Goal: Task Accomplishment & Management: Complete application form

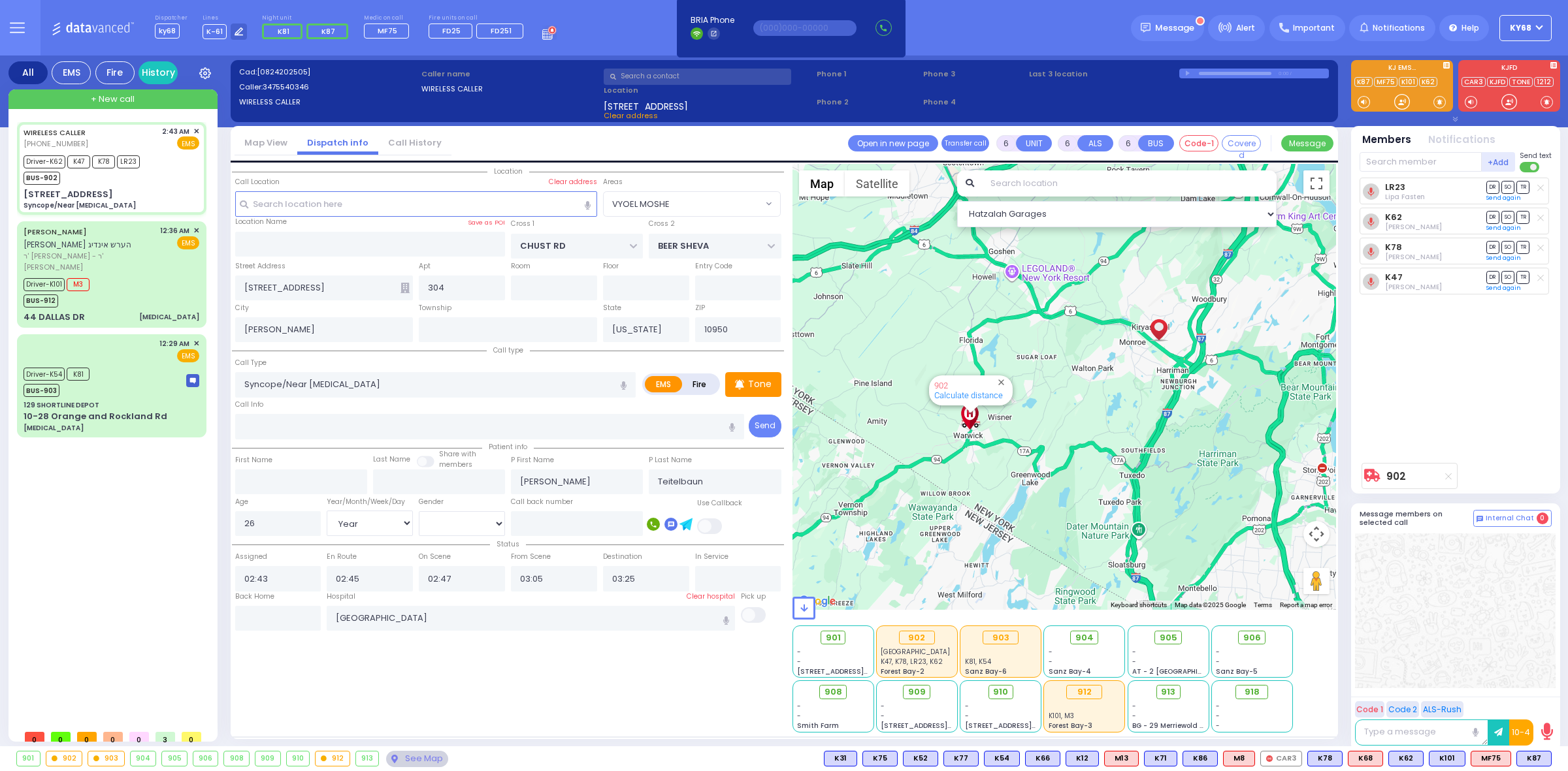
select select "VYOEL MOSHE"
select select "Year"
select select "[DEMOGRAPHIC_DATA]"
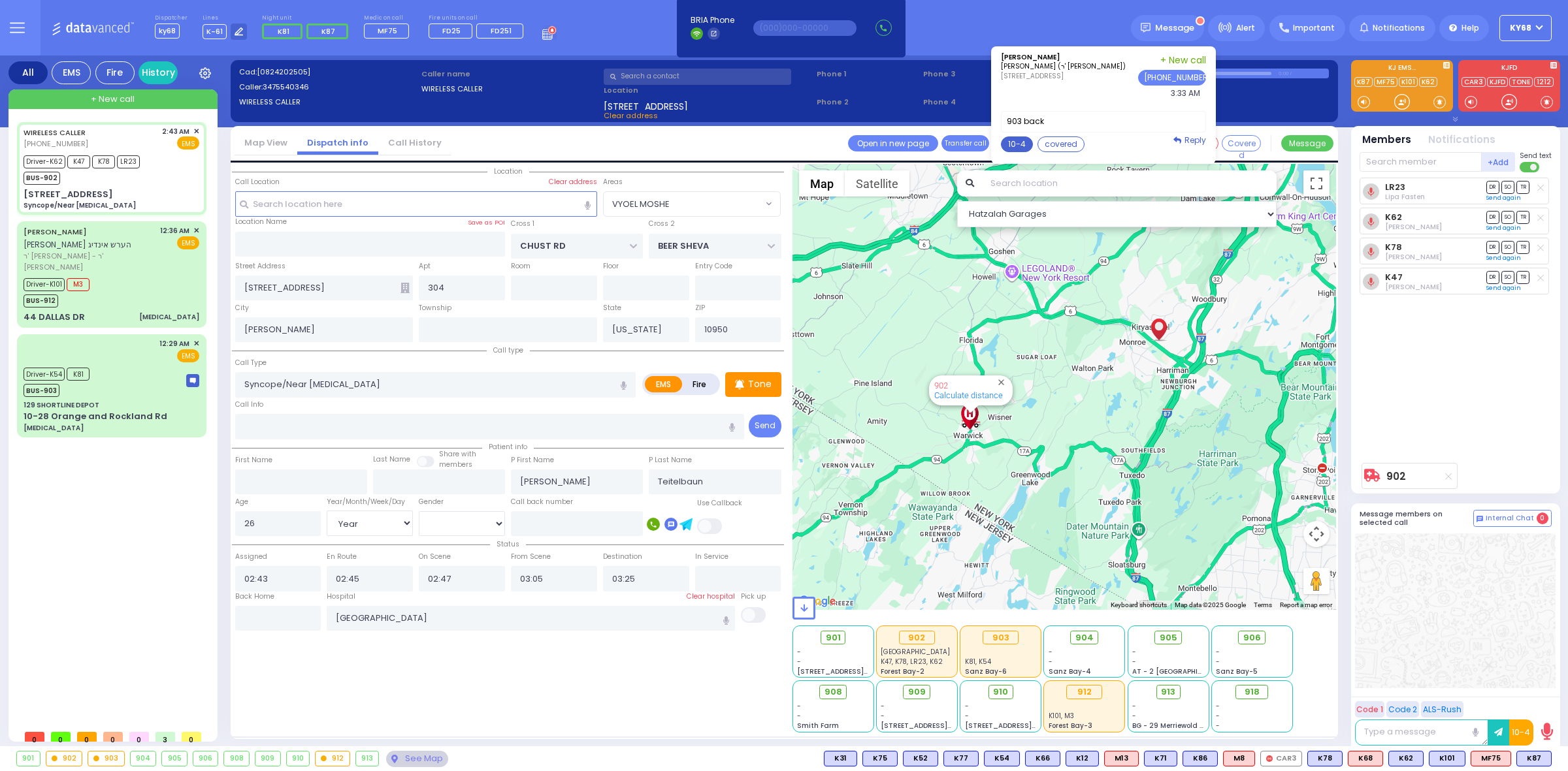
click at [1029, 140] on button "10-4" at bounding box center [1016, 144] width 32 height 16
type textarea "10-4 thank you"
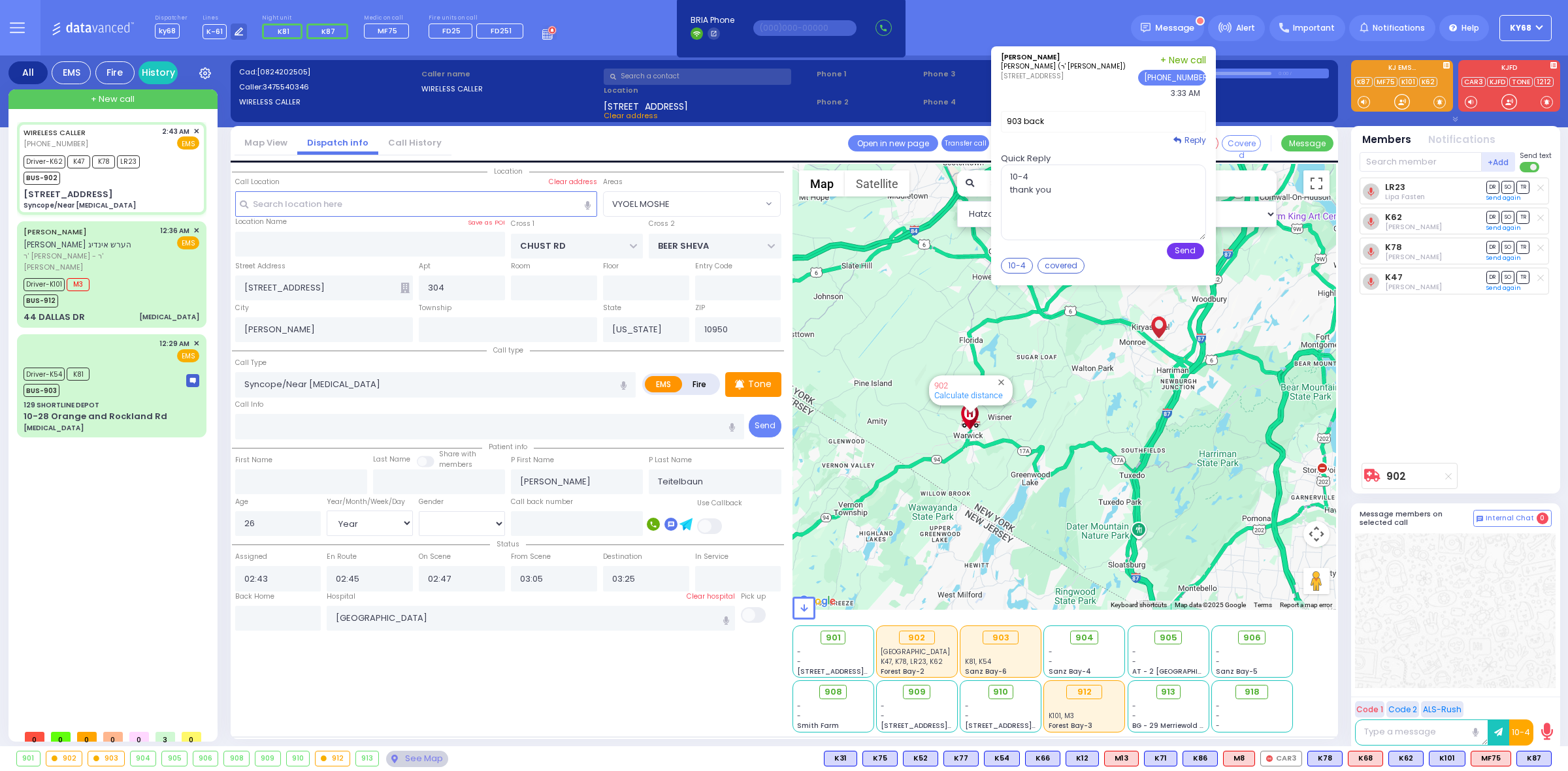
click at [1186, 252] on button "Send" at bounding box center [1185, 251] width 37 height 16
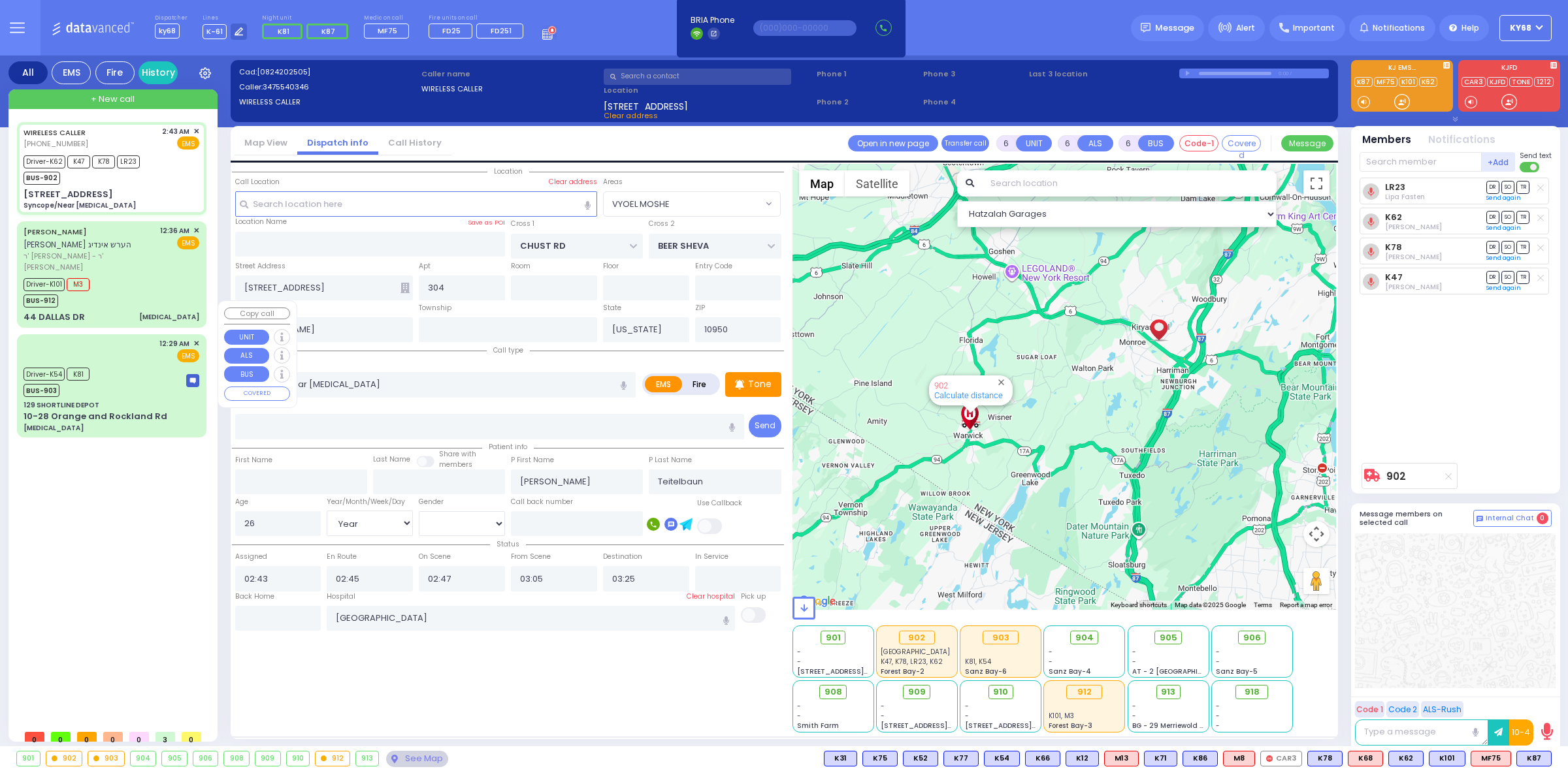
select select
radio input "true"
select select "Year"
select select "[DEMOGRAPHIC_DATA]"
type input "03:33"
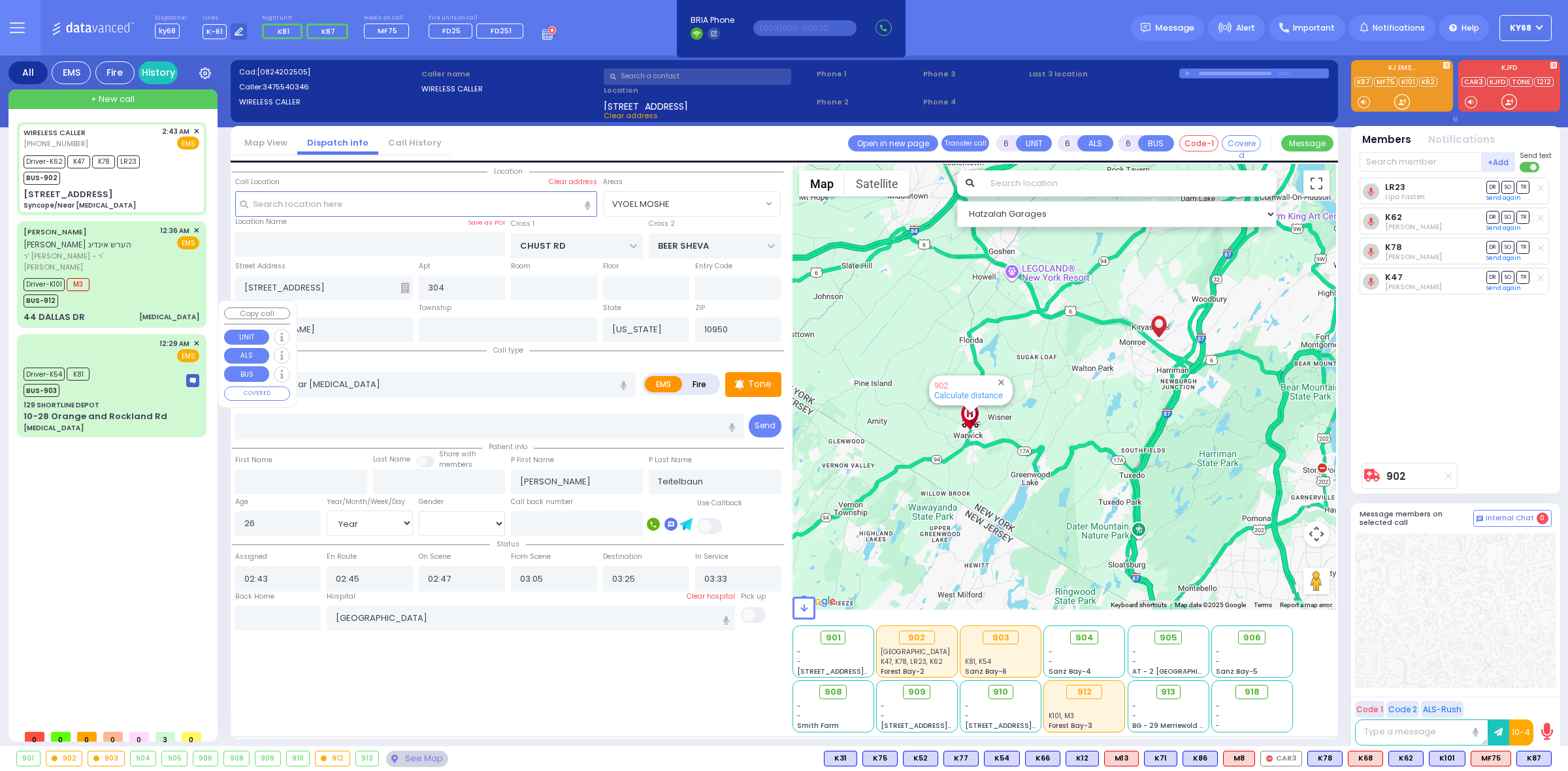
select select "Hatzalah Garages"
select select "VYOEL MOSHE"
click at [197, 338] on span "✕" at bounding box center [196, 344] width 6 height 11
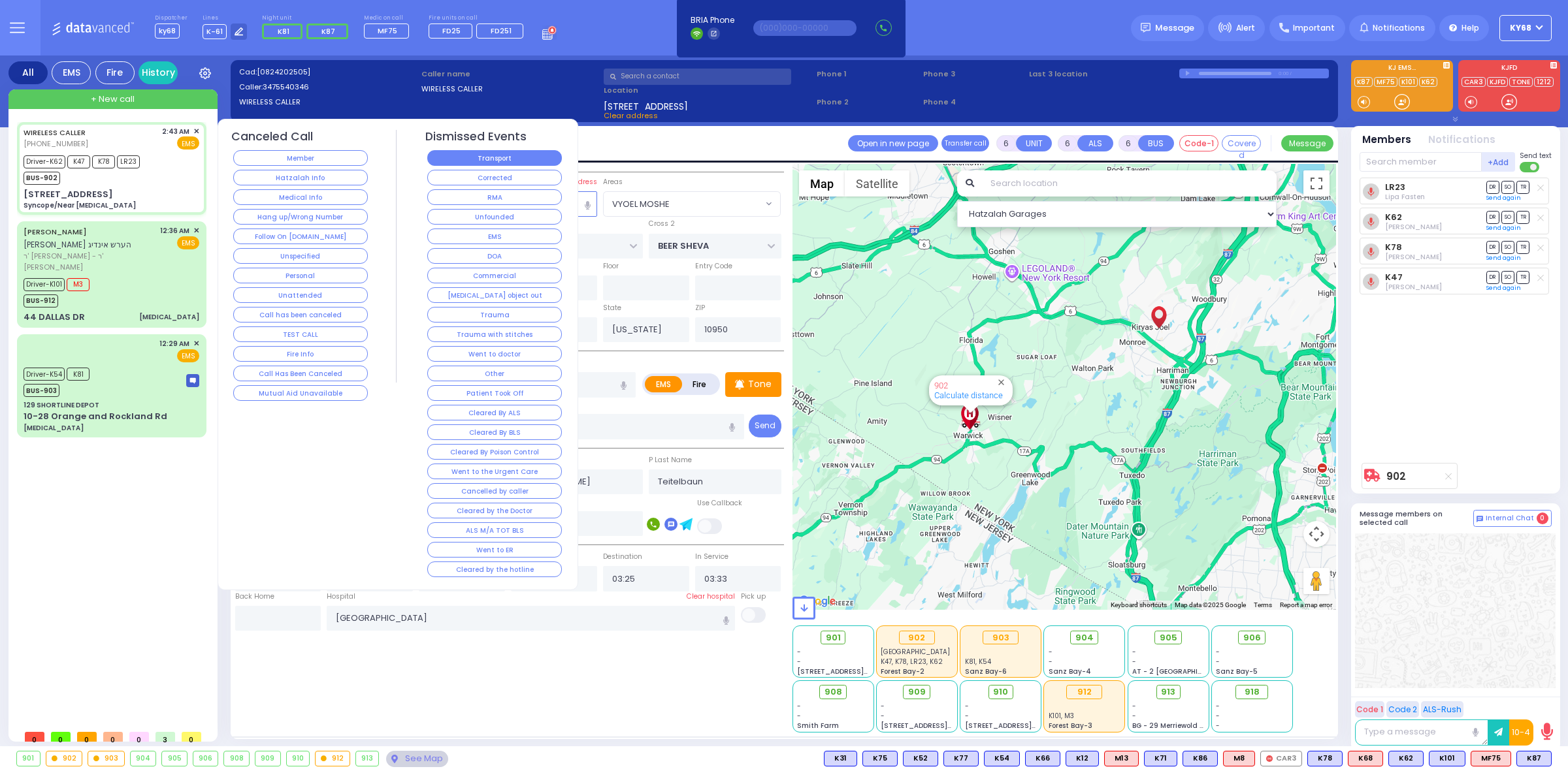
click at [491, 161] on button "Transport" at bounding box center [495, 158] width 135 height 16
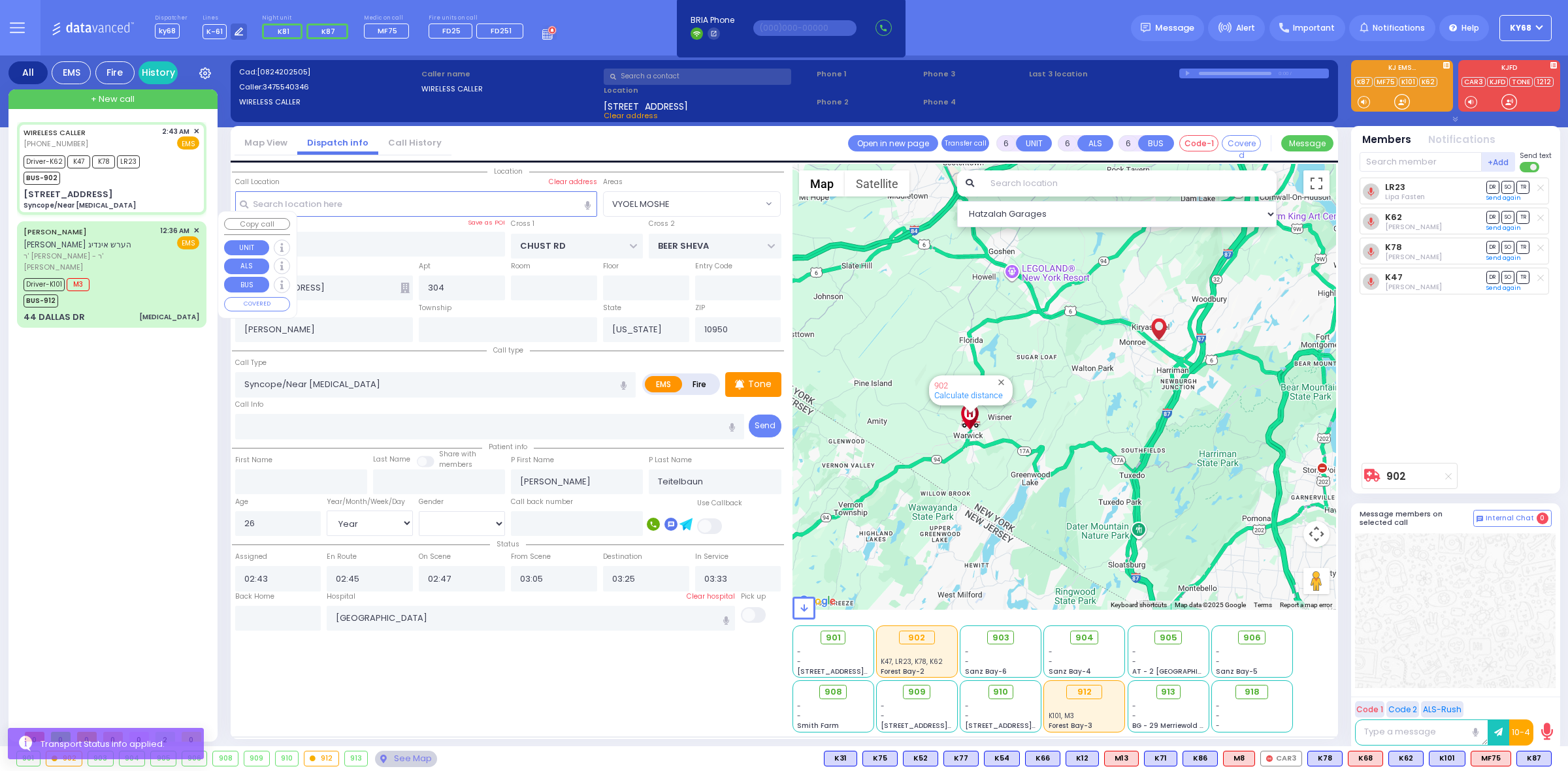
click at [128, 275] on div "Driver-K101 M3 BUS-912" at bounding box center [111, 291] width 176 height 33
select select
type input "[MEDICAL_DATA]"
radio input "true"
type input "[PERSON_NAME]"
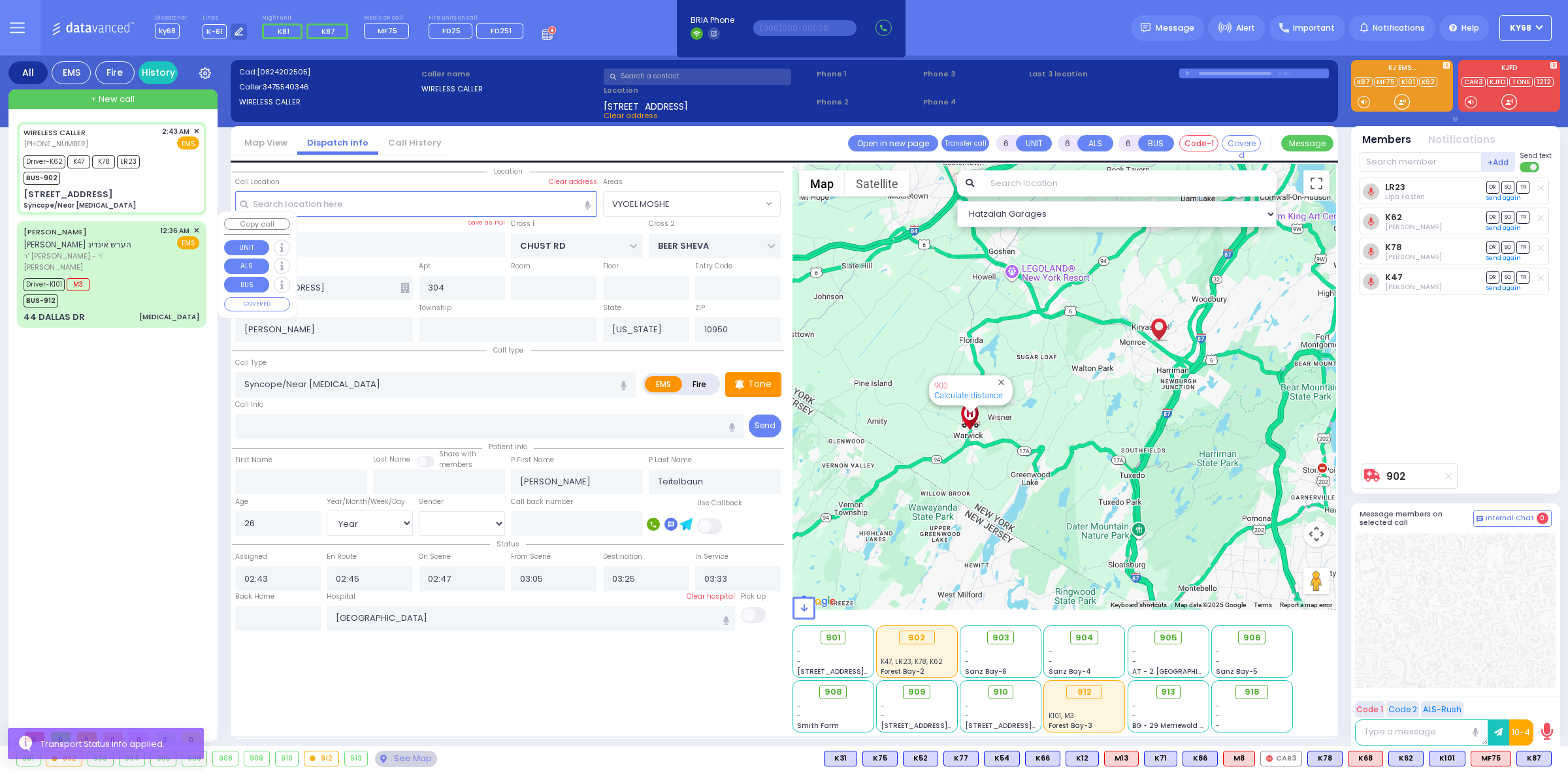
type input "[PERSON_NAME]"
type input "39"
select select "Year"
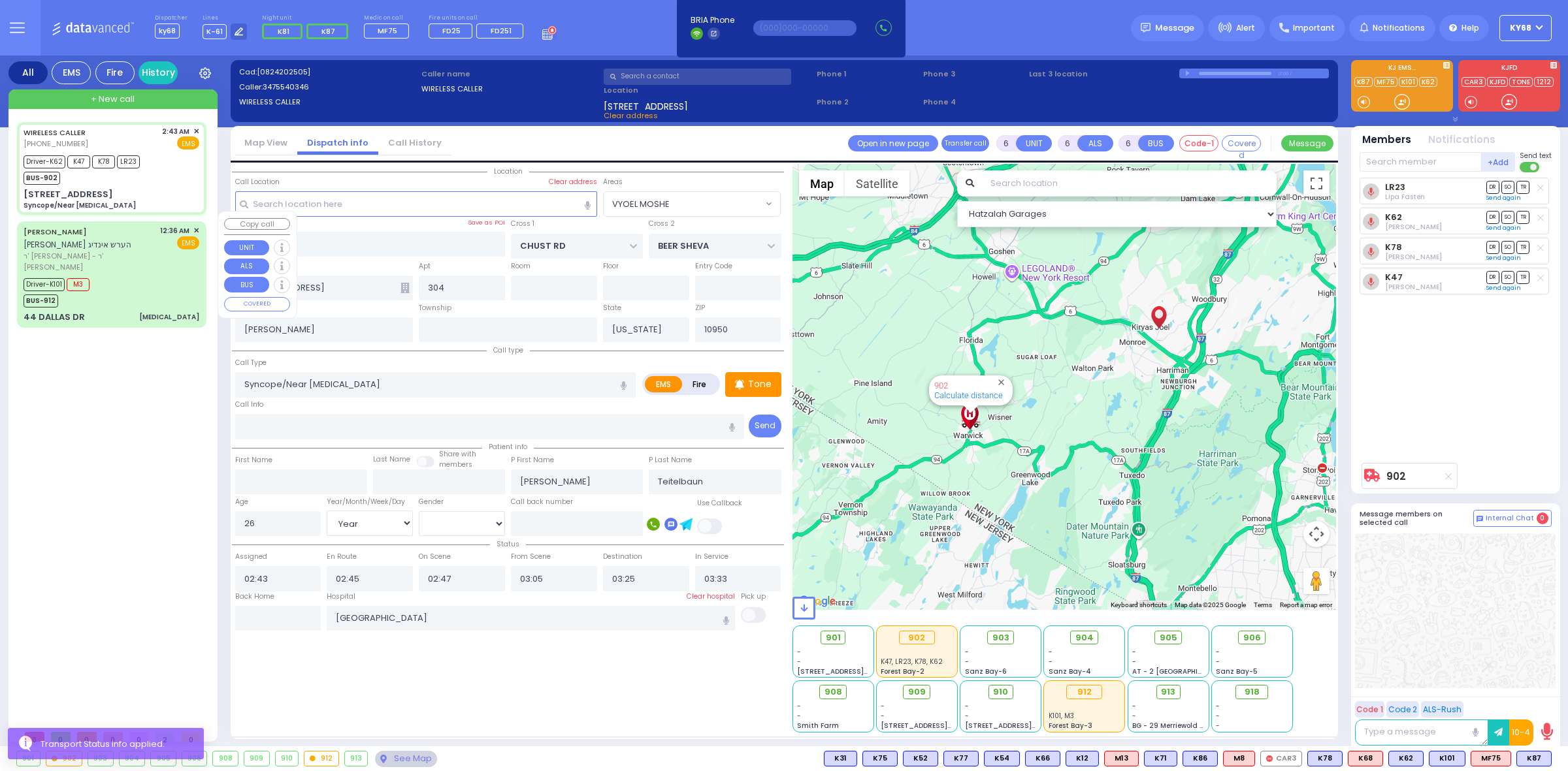
select select "[DEMOGRAPHIC_DATA]"
type input "00:36"
type input "00:37"
type input "00:46"
type input "00:58"
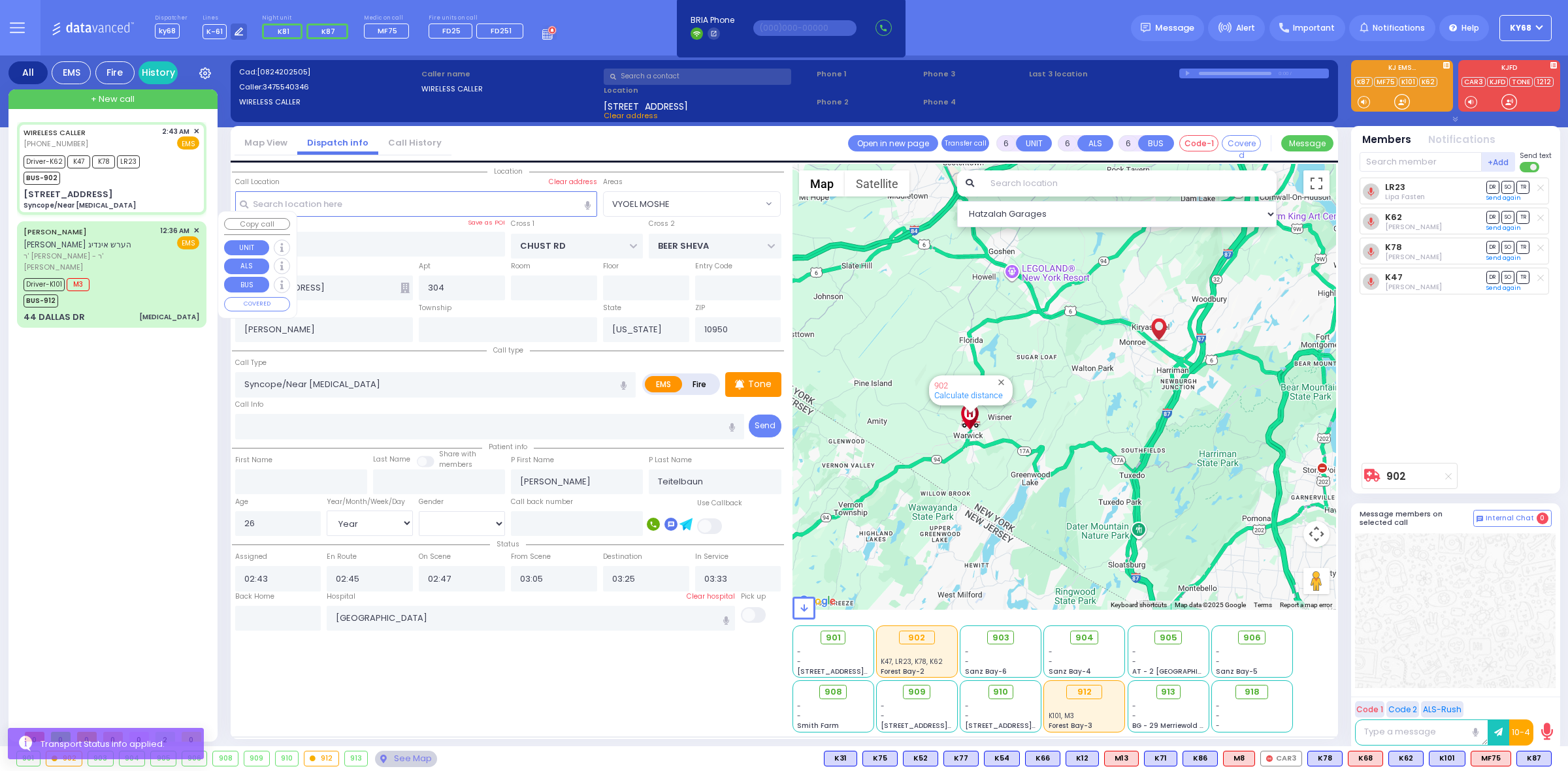
type input "01:32"
type input "[GEOGRAPHIC_DATA]"
select select "Hatzalah Garages"
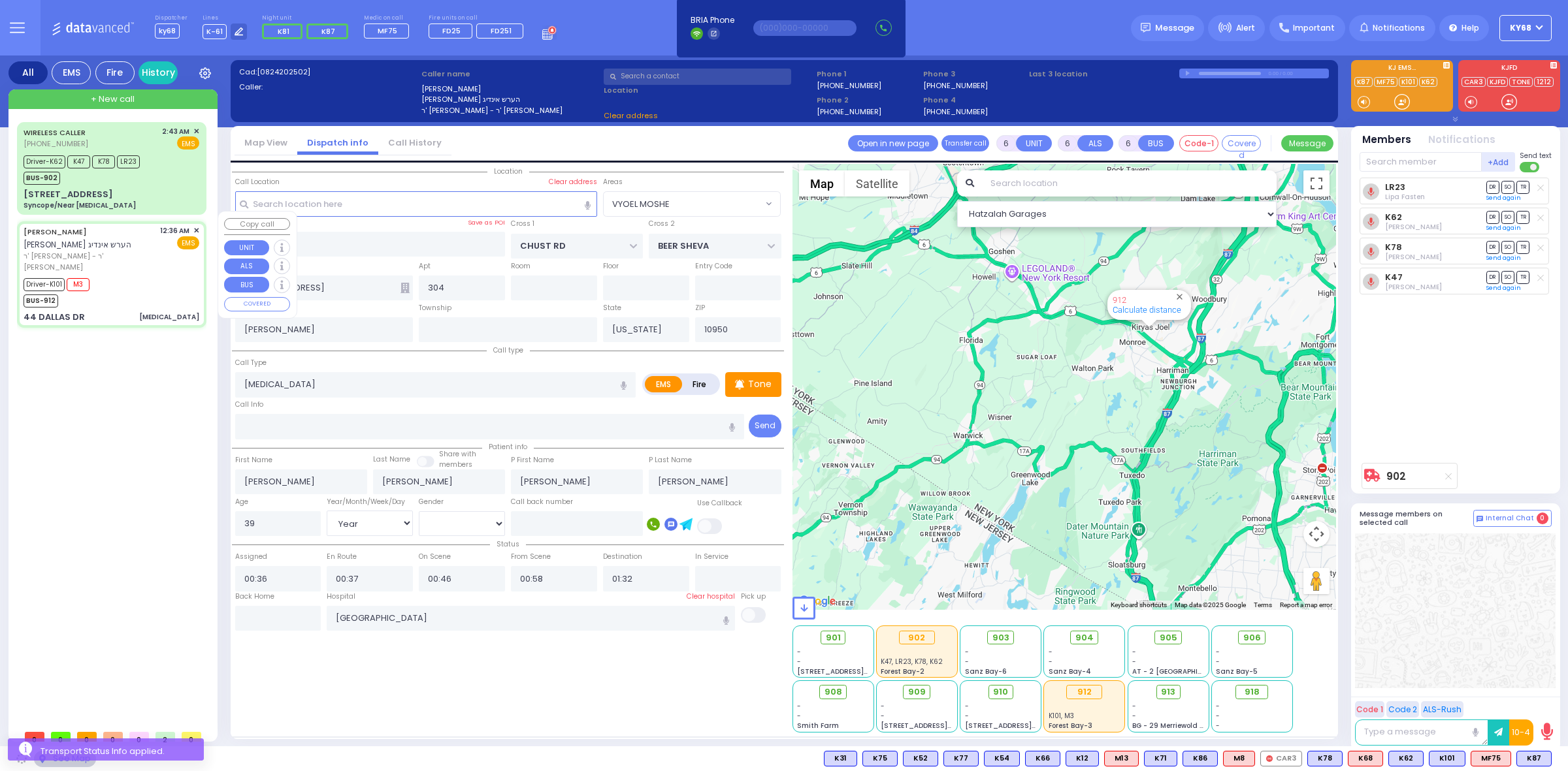
type input "AUSTIN COURT"
type input "DUELK AVE"
type input "44 DALLAS DR"
type input "Monroe"
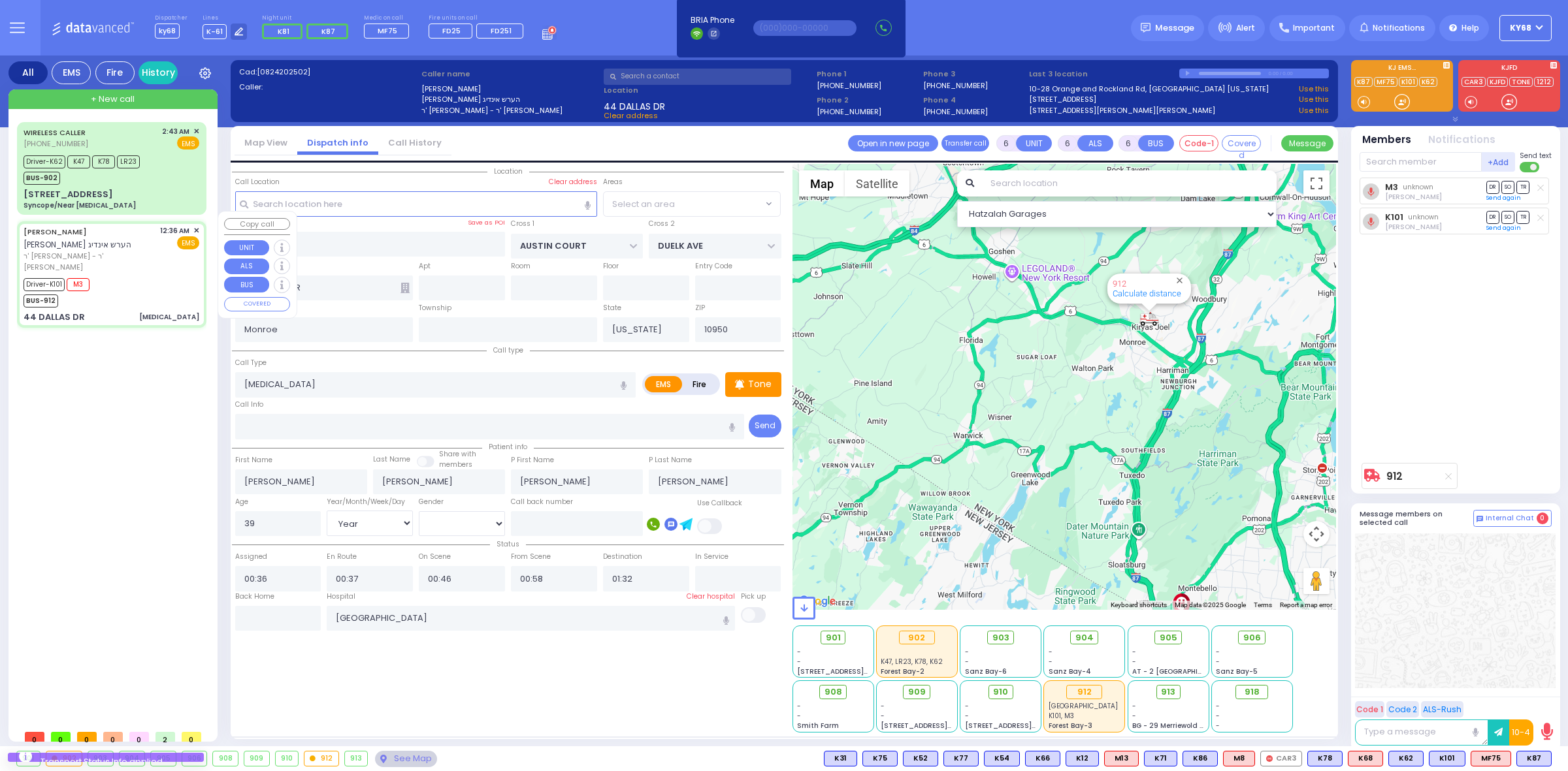
select select "[GEOGRAPHIC_DATA]"
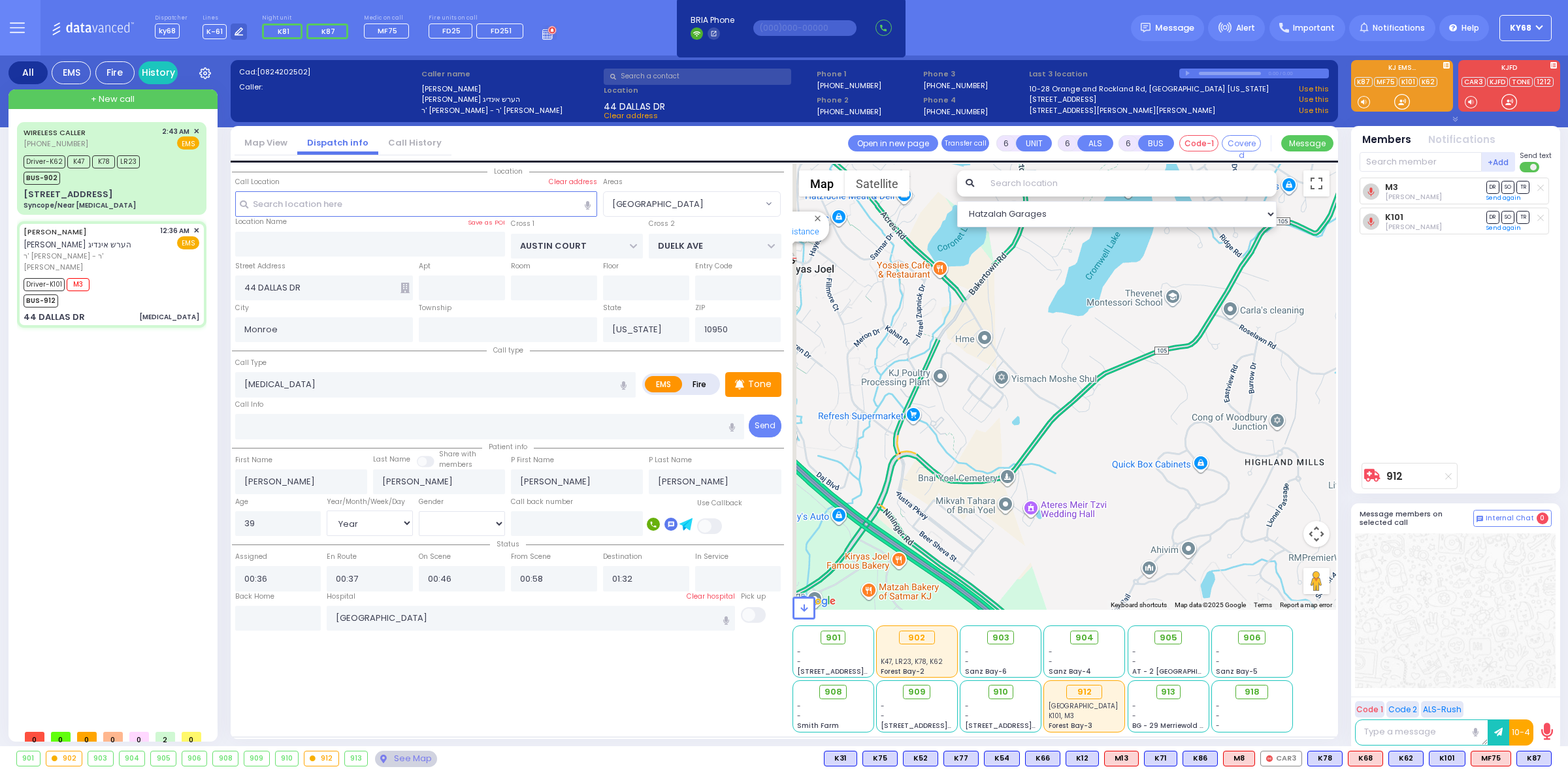
drag, startPoint x: 996, startPoint y: 419, endPoint x: 1075, endPoint y: 465, distance: 91.4
click at [1060, 457] on div "912 Calculate distance" at bounding box center [1064, 387] width 544 height 446
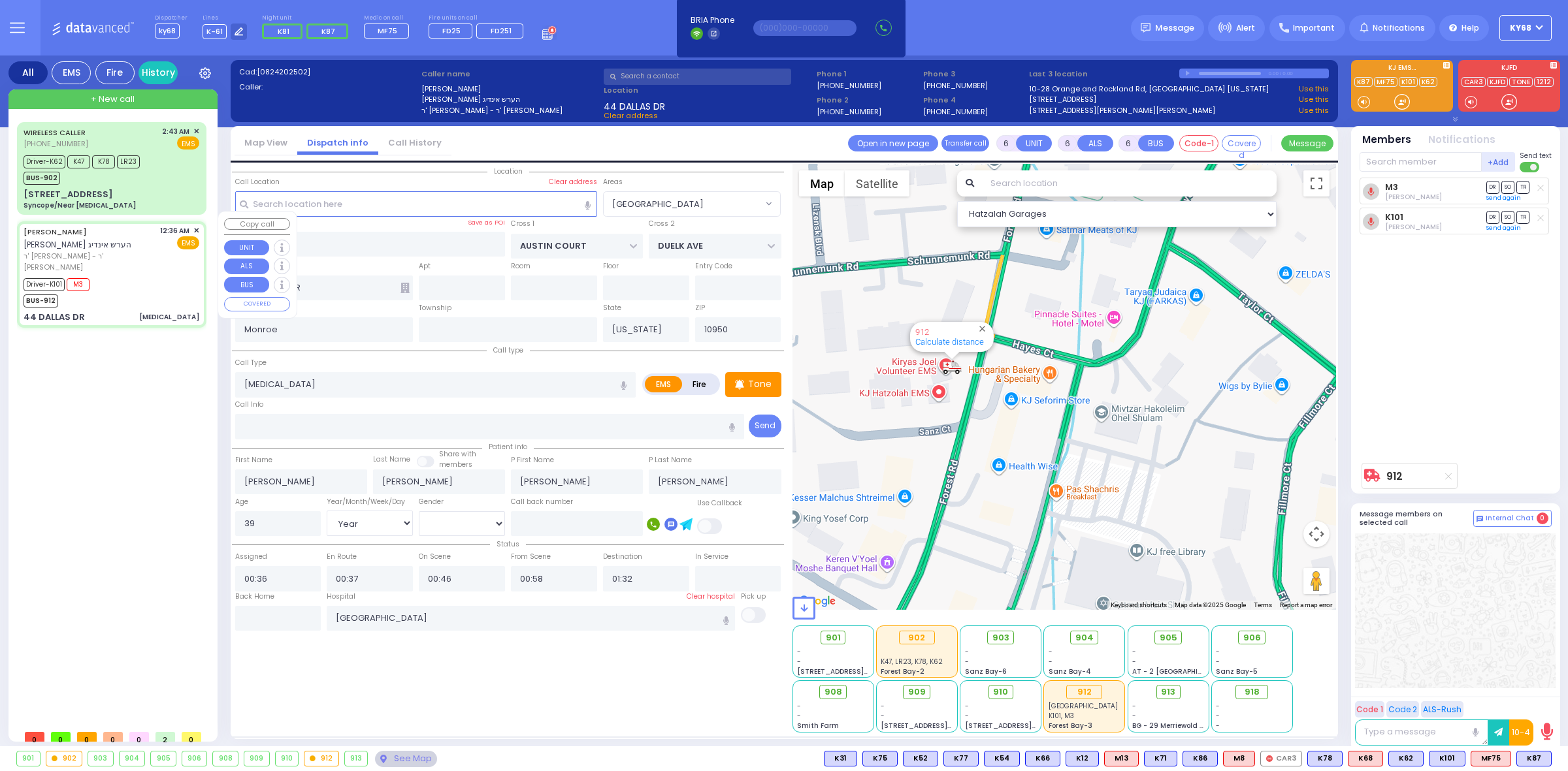
click at [197, 225] on span "✕" at bounding box center [196, 231] width 6 height 11
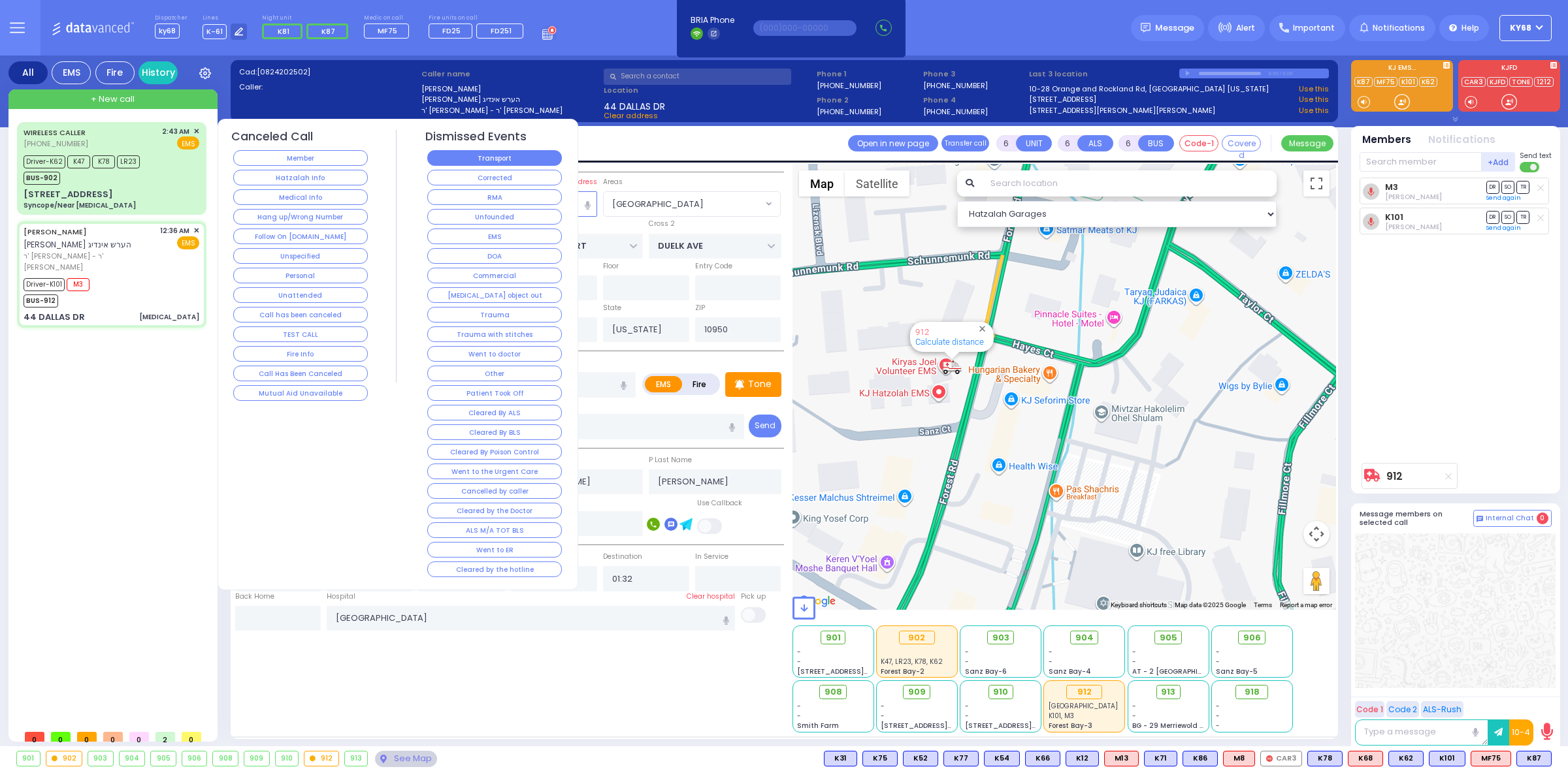
click at [512, 162] on button "Transport" at bounding box center [495, 158] width 135 height 16
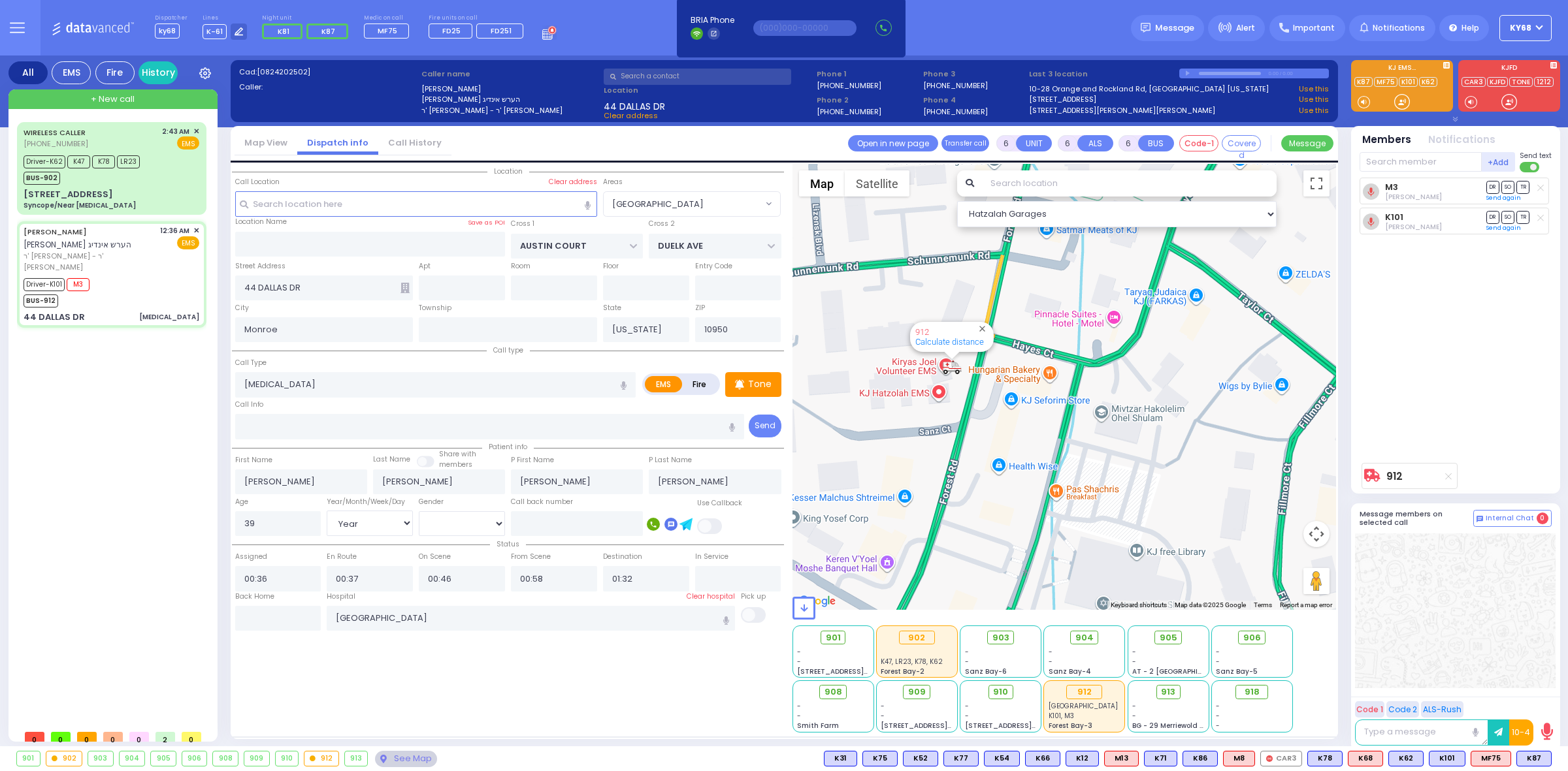
select select
radio input "true"
select select
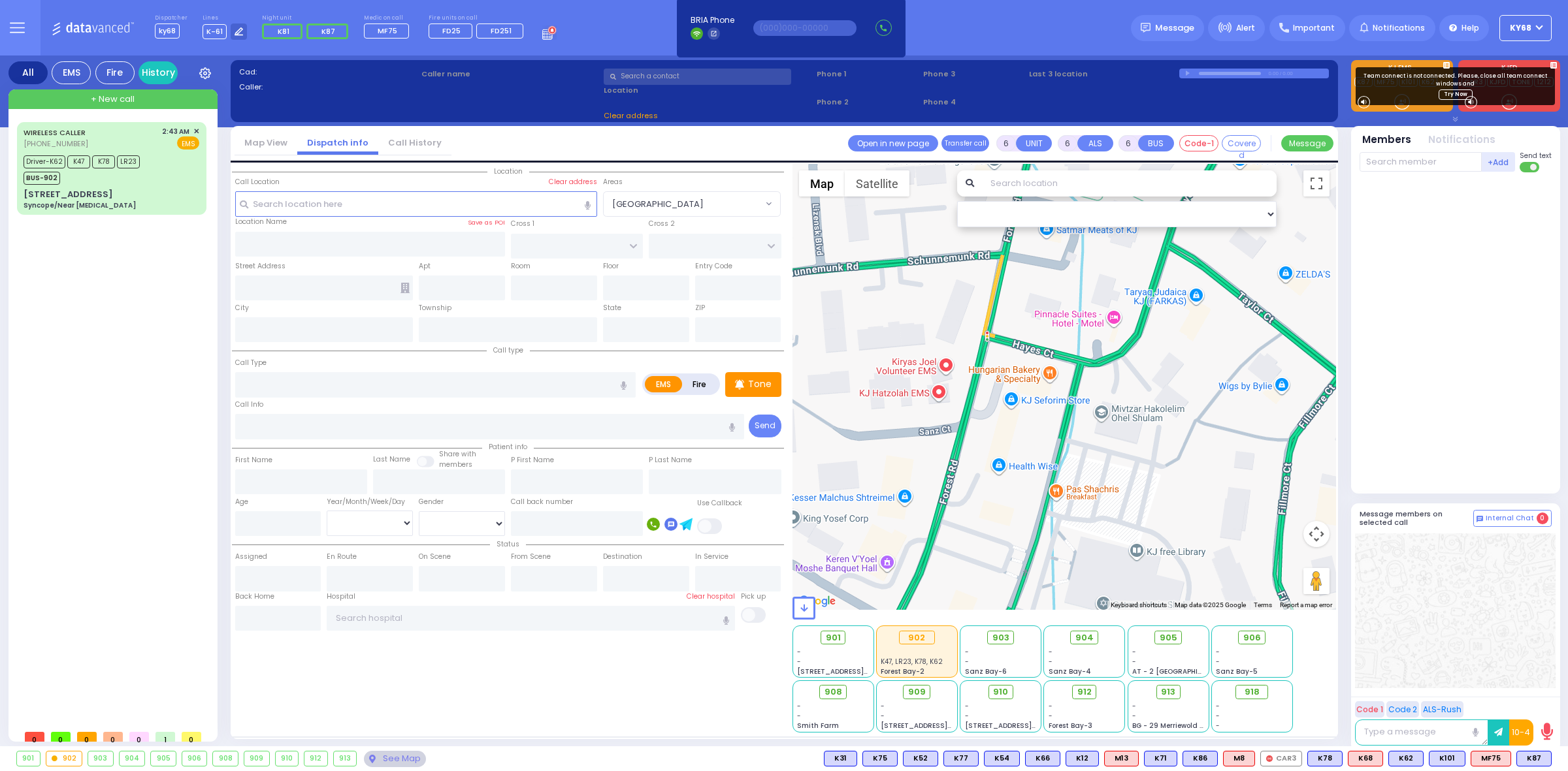
type input "2"
type input "1"
select select
radio input "true"
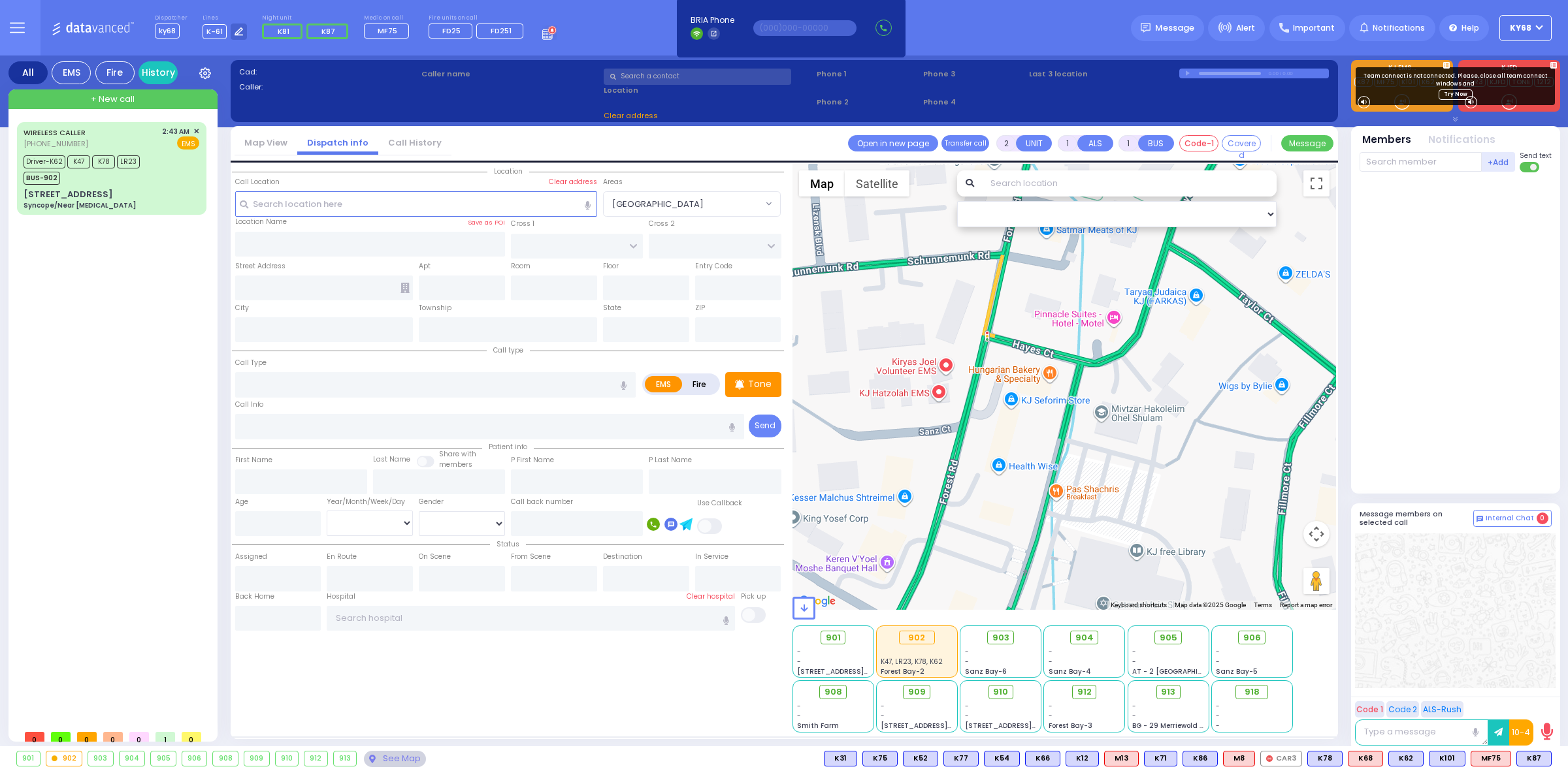
type input "[PERSON_NAME]"
select select
type input "03:42"
select select
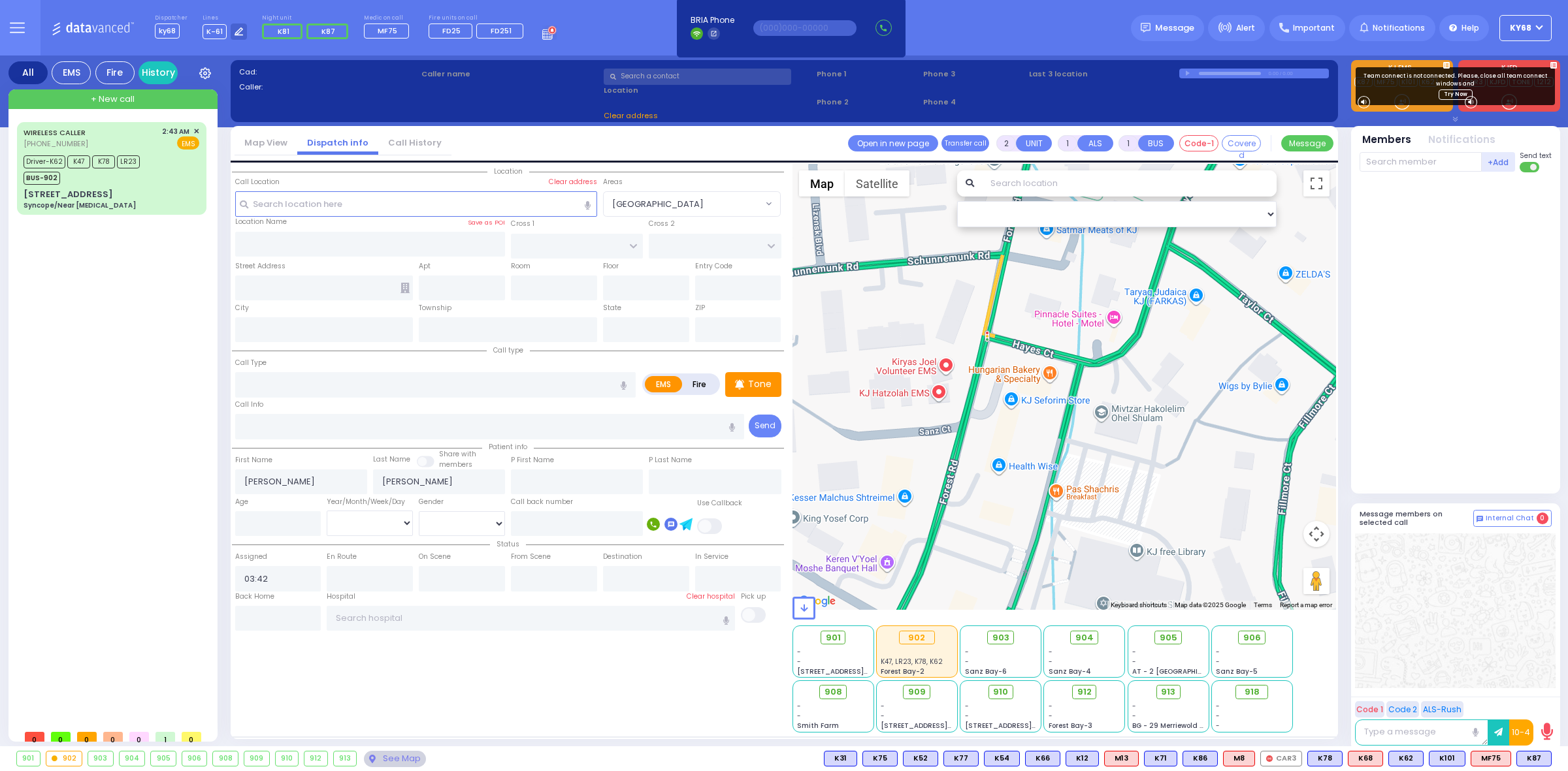
radio input "true"
select select
select select "Hatzalah Garages"
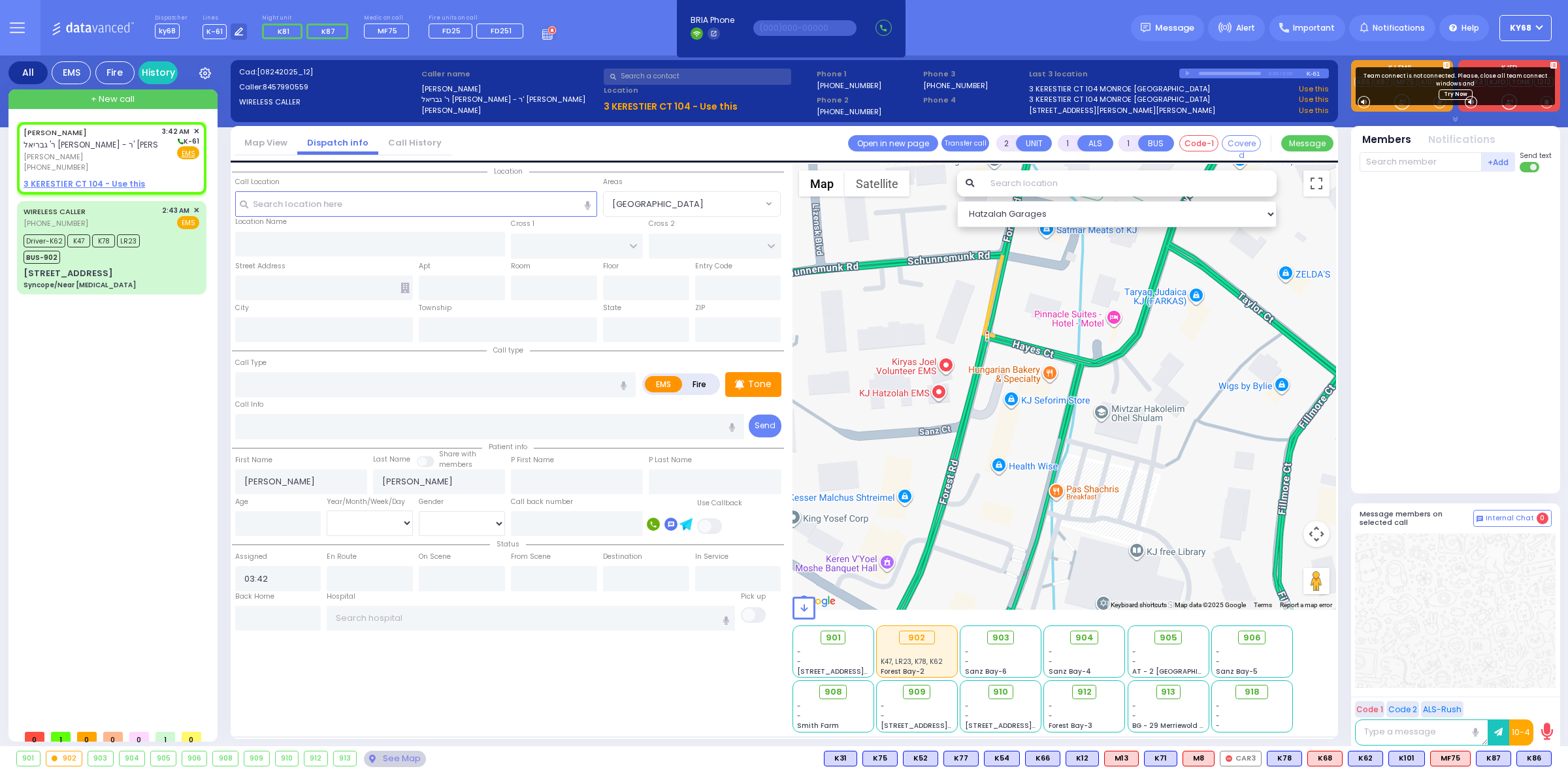
select select
radio input "true"
select select
select select "Hatzalah Garages"
